Goal: Find specific page/section: Find specific page/section

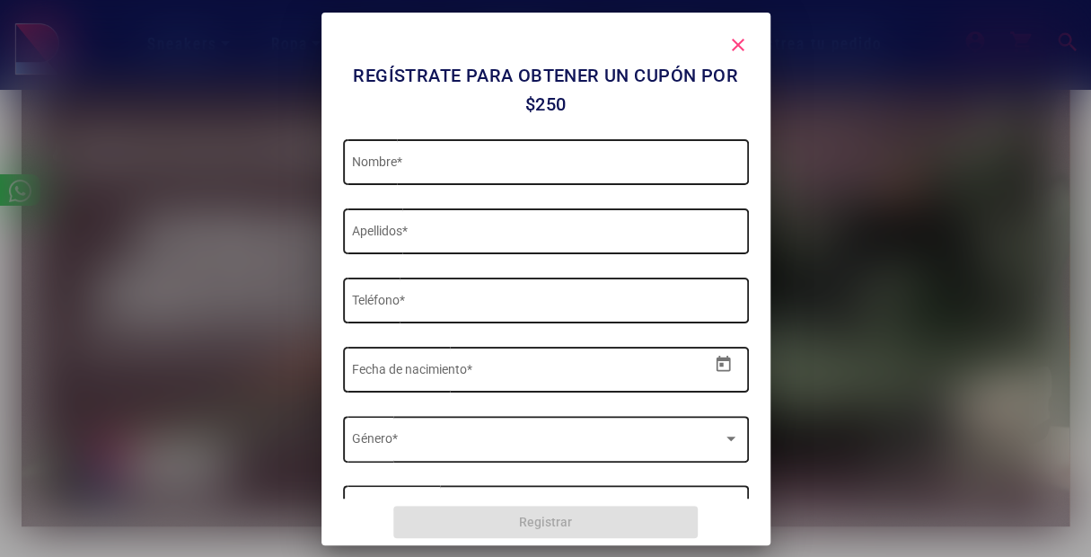
click at [745, 36] on mat-icon "close" at bounding box center [739, 45] width 22 height 22
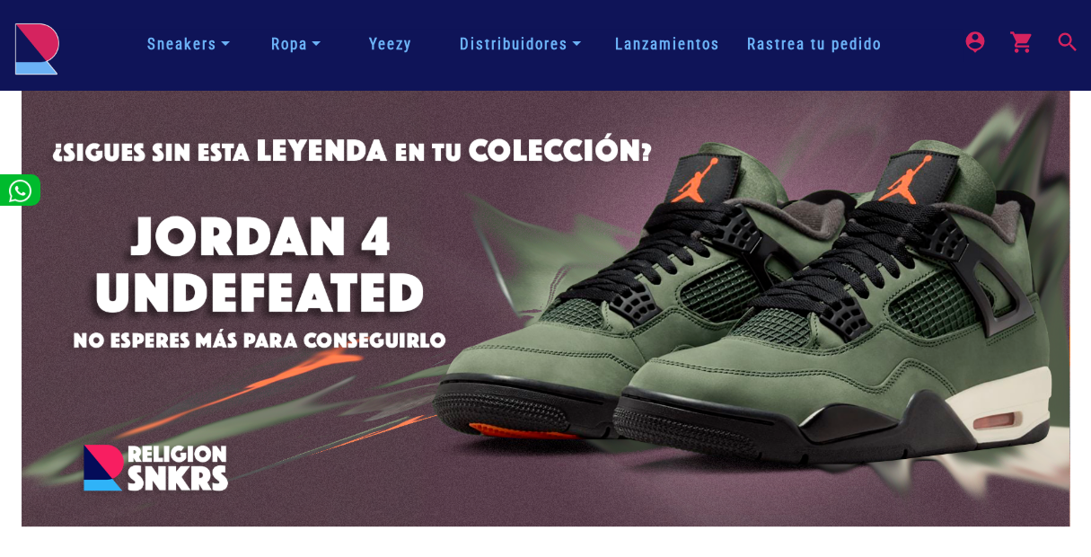
click at [1061, 50] on mat-icon "search" at bounding box center [1066, 41] width 22 height 22
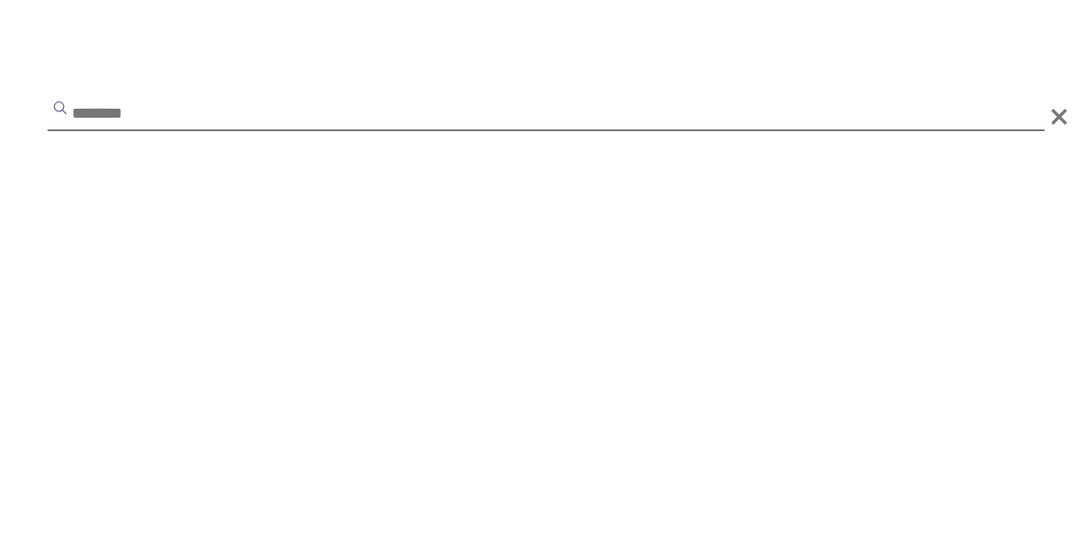
click at [489, 105] on input "text" at bounding box center [546, 115] width 997 height 32
click at [489, 106] on input "text" at bounding box center [546, 115] width 997 height 32
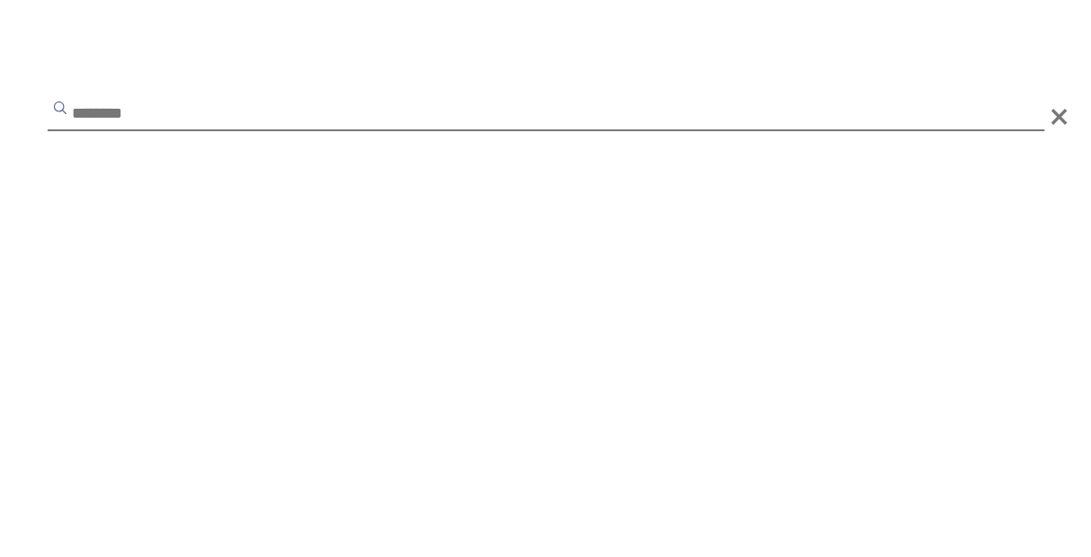
click at [432, 129] on input "text" at bounding box center [546, 115] width 997 height 32
click at [433, 119] on input "text" at bounding box center [546, 115] width 997 height 32
click at [431, 119] on input "text" at bounding box center [546, 115] width 997 height 32
click at [51, 99] on button "submit" at bounding box center [60, 108] width 18 height 18
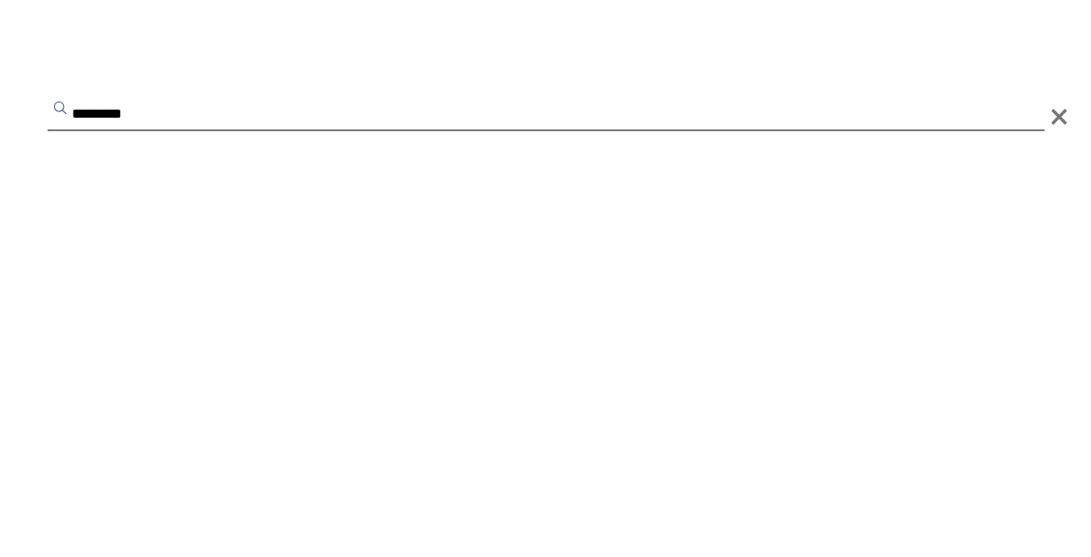
click at [51, 99] on button "submit" at bounding box center [60, 108] width 18 height 18
click at [611, 119] on input "********" at bounding box center [546, 115] width 997 height 32
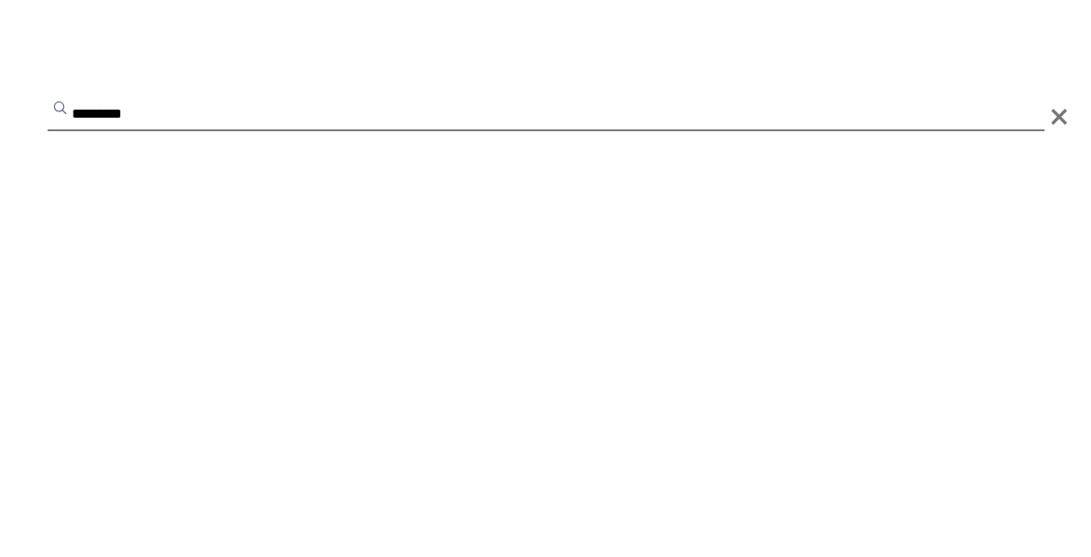
click at [611, 119] on input "********" at bounding box center [546, 115] width 997 height 32
type input "*"
type input "***"
click at [51, 99] on button "submit" at bounding box center [60, 108] width 18 height 18
click at [1060, 117] on span "×" at bounding box center [1059, 117] width 19 height 54
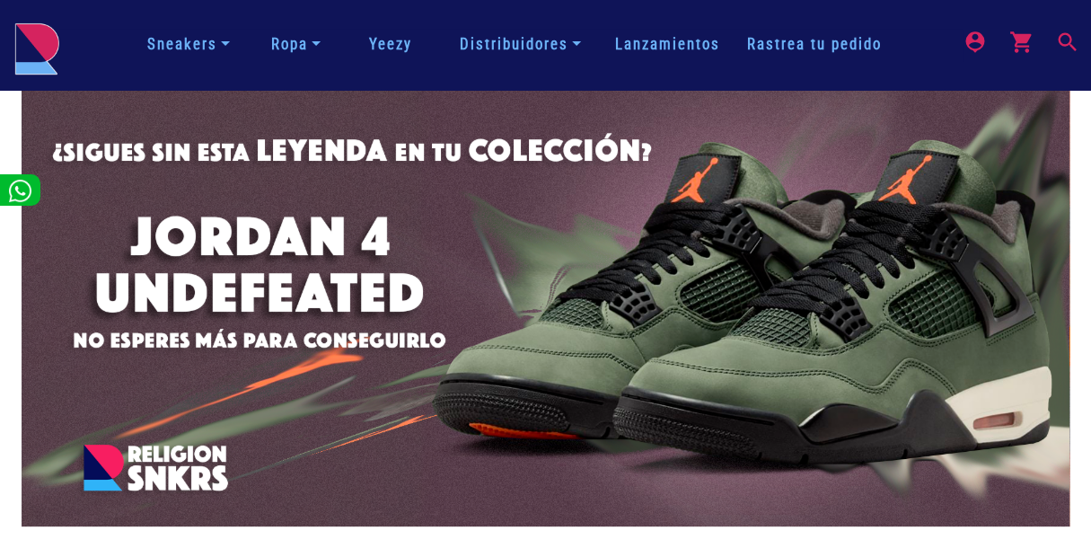
click at [597, 48] on li "Distribuidores Con inversión Independientes" at bounding box center [519, 44] width 163 height 31
click at [655, 49] on link "Lanzamientos" at bounding box center [668, 44] width 132 height 22
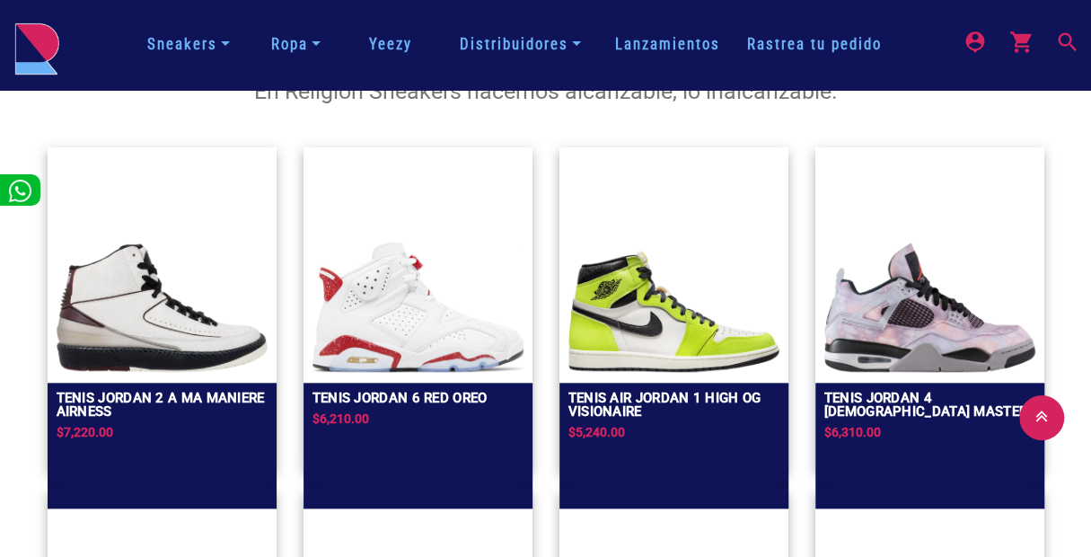
scroll to position [808, 0]
